Goal: Information Seeking & Learning: Learn about a topic

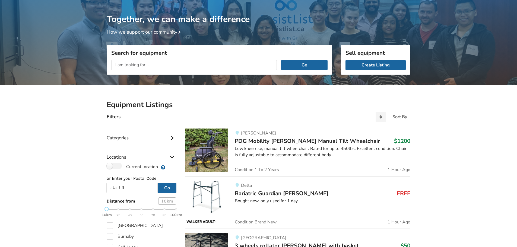
type input "stairlift"
click at [158, 183] on button "Go" at bounding box center [167, 188] width 19 height 10
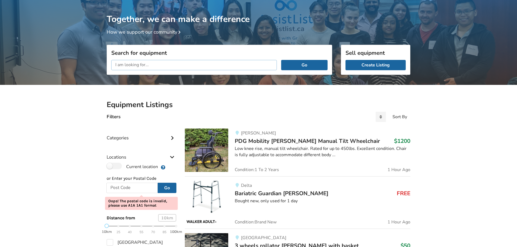
click at [202, 64] on input "text" at bounding box center [194, 65] width 166 height 10
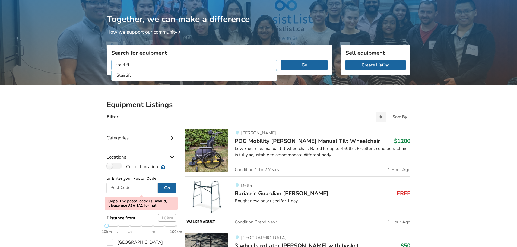
type input "stairlift"
click at [281, 60] on button "Go" at bounding box center [304, 65] width 46 height 10
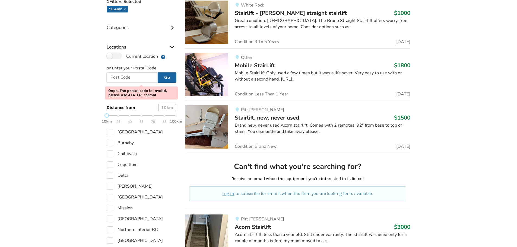
scroll to position [146, 0]
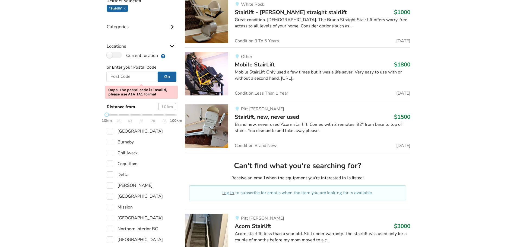
drag, startPoint x: 517, startPoint y: 76, endPoint x: 518, endPoint y: 84, distance: 8.5
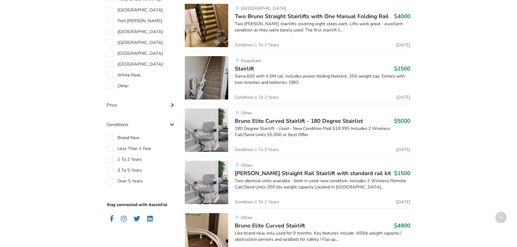
scroll to position [445, 0]
